Goal: Task Accomplishment & Management: Manage account settings

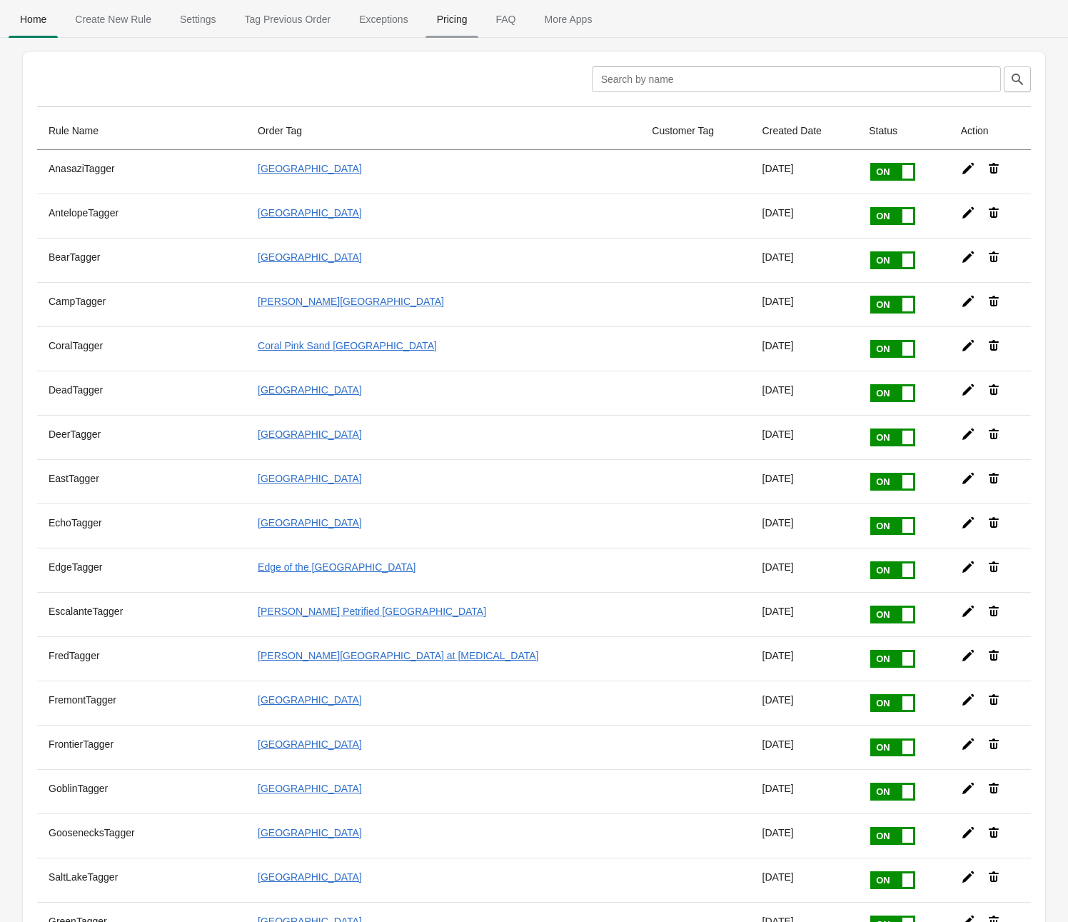
click at [440, 26] on span "Pricing" at bounding box center [452, 19] width 54 height 26
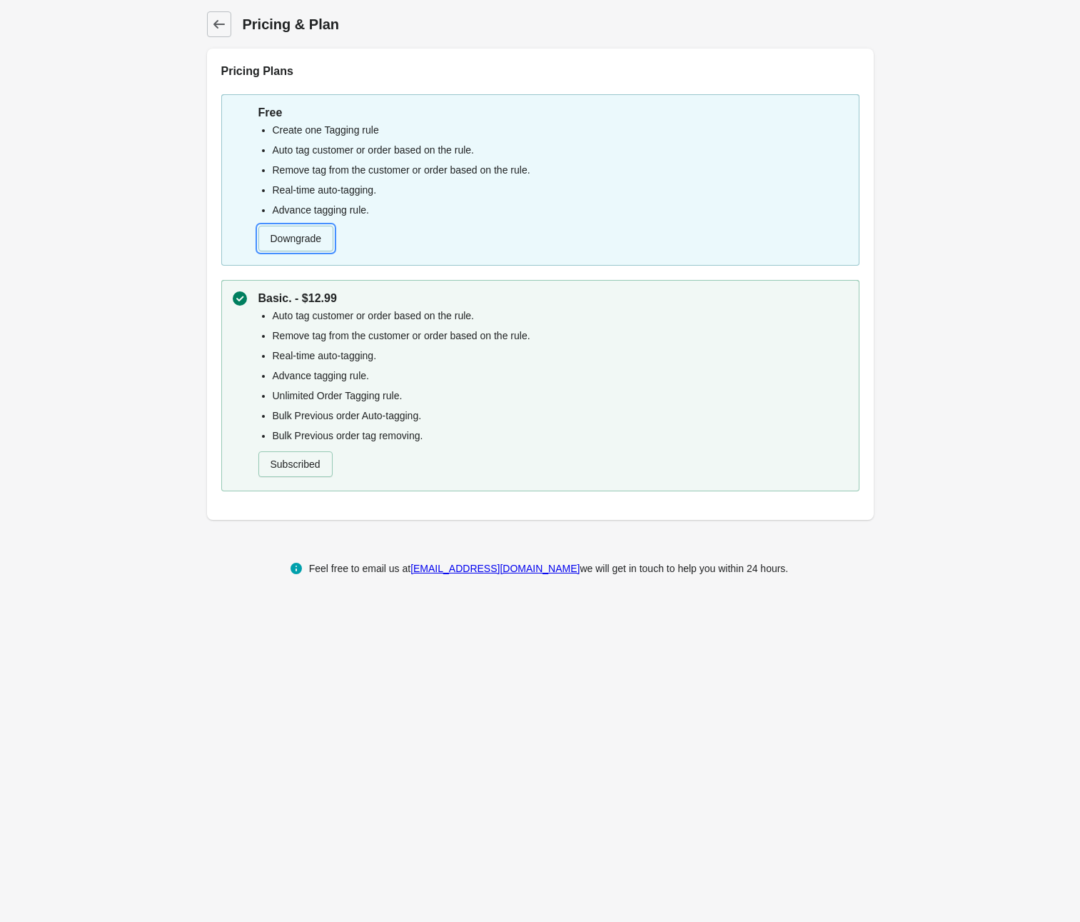
click at [305, 233] on button "Downgrade" at bounding box center [296, 239] width 76 height 26
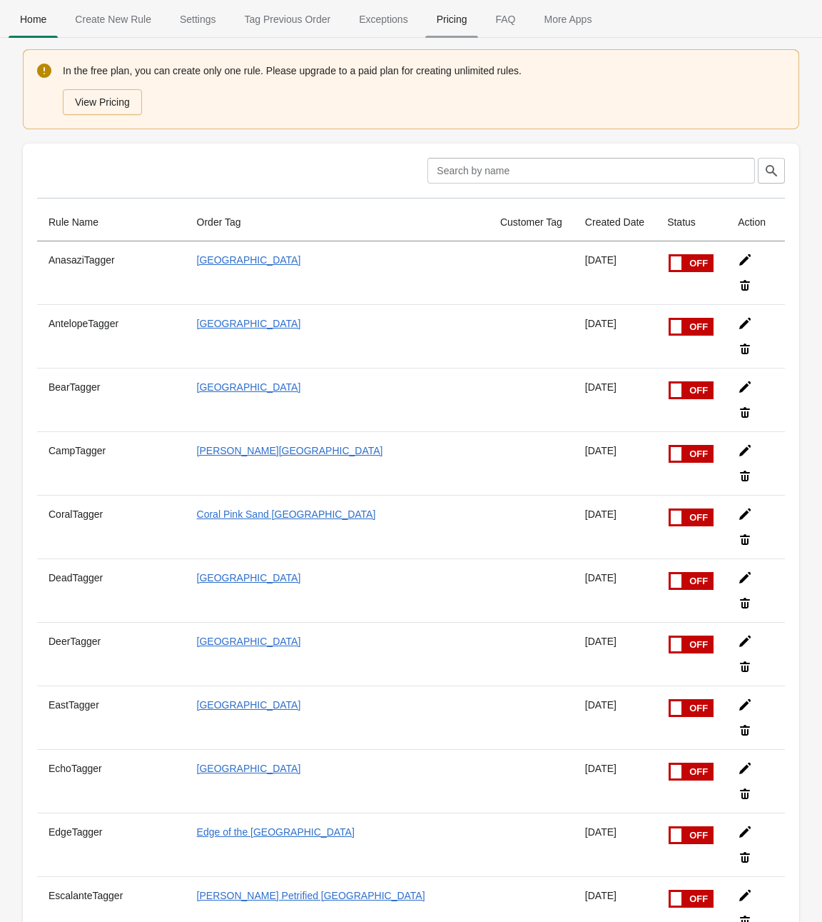
click at [455, 16] on span "Pricing" at bounding box center [452, 19] width 54 height 26
